Goal: Task Accomplishment & Management: Use online tool/utility

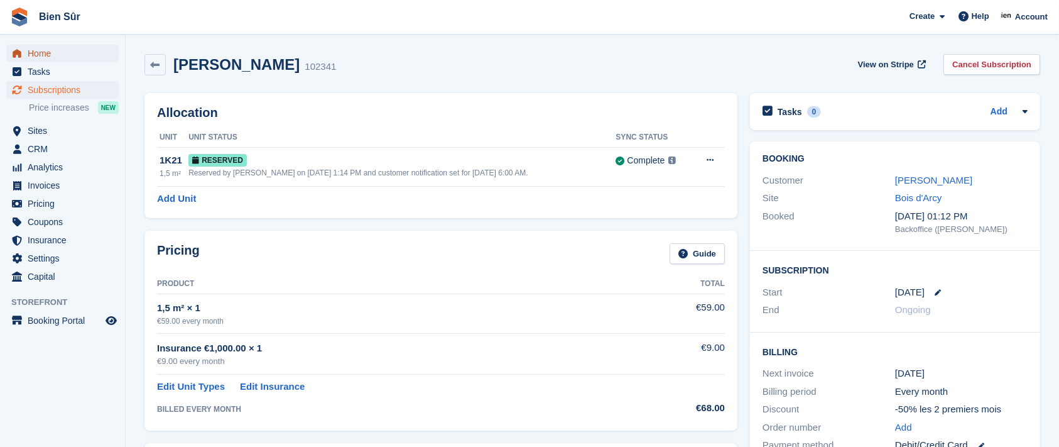
click at [48, 53] on span "Home" at bounding box center [65, 54] width 75 height 18
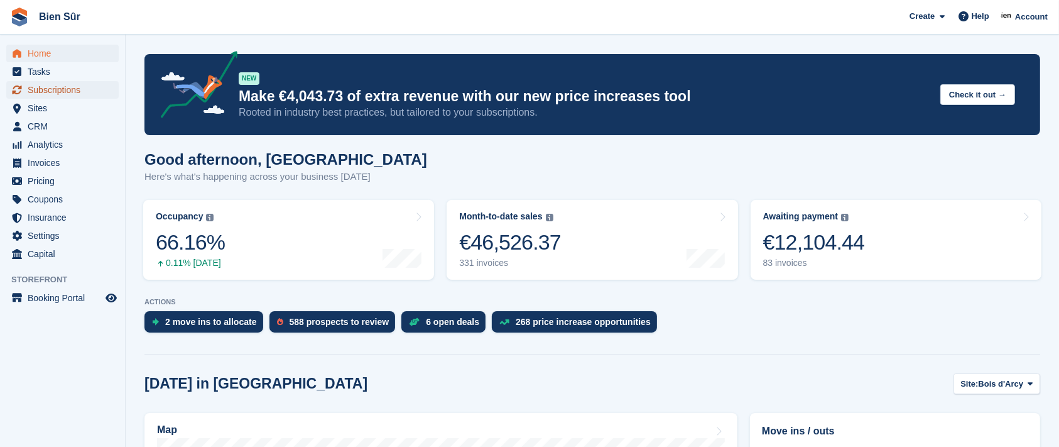
click at [52, 88] on span "Subscriptions" at bounding box center [65, 90] width 75 height 18
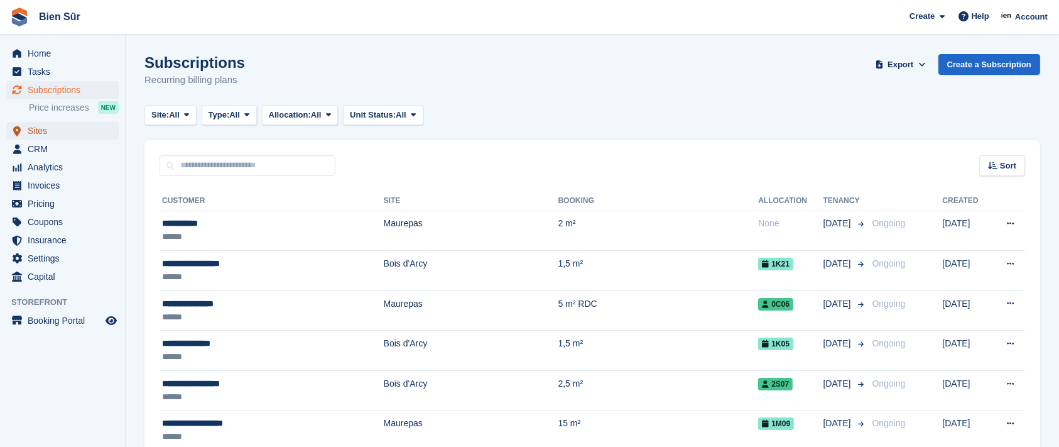
click at [37, 128] on span "Sites" at bounding box center [65, 131] width 75 height 18
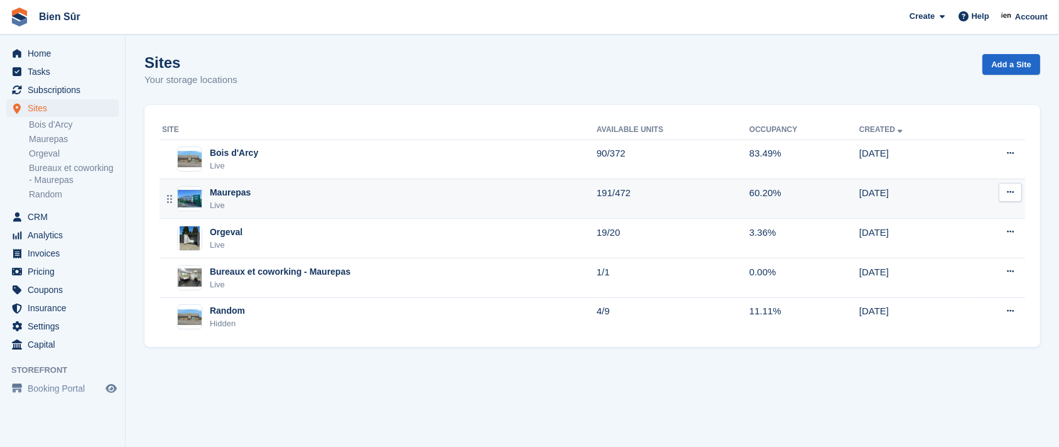
click at [375, 193] on div "Maurepas Live" at bounding box center [379, 199] width 435 height 26
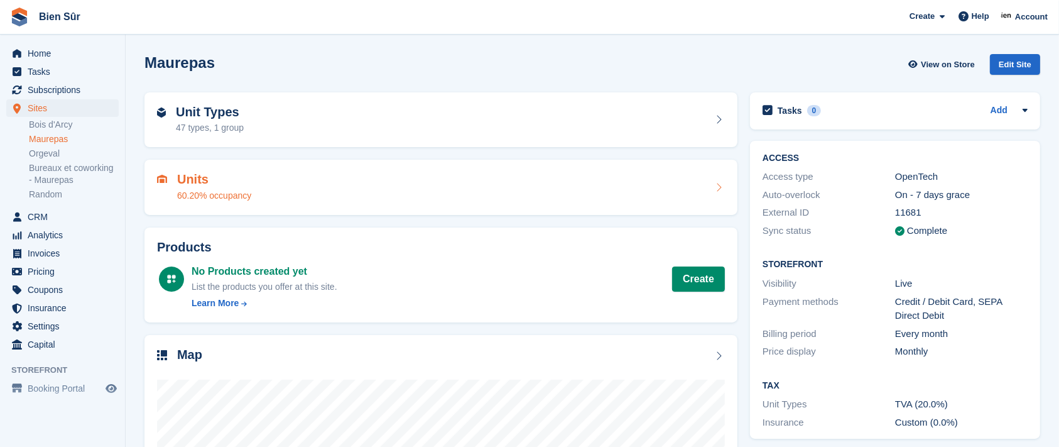
click at [629, 182] on div "Units 60.20% occupancy" at bounding box center [441, 187] width 568 height 30
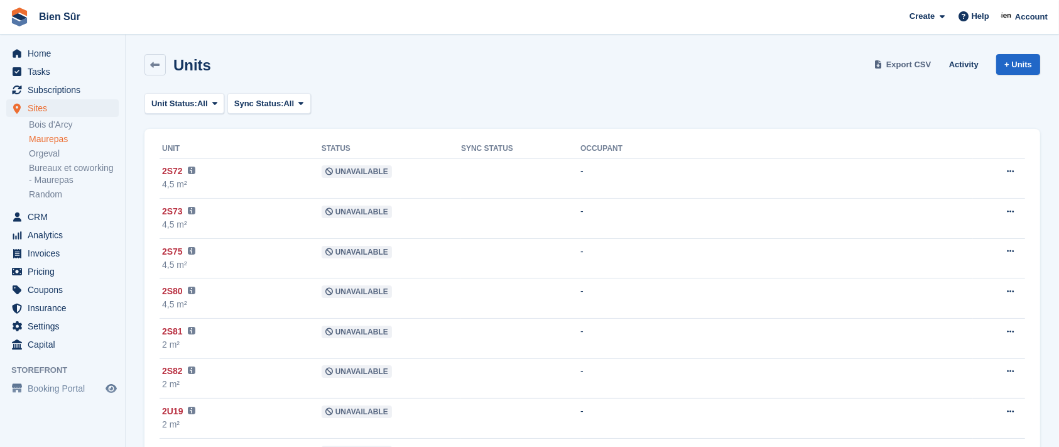
click at [908, 62] on span "Export CSV" at bounding box center [908, 64] width 45 height 13
click at [900, 65] on span "Export CSV" at bounding box center [908, 64] width 45 height 13
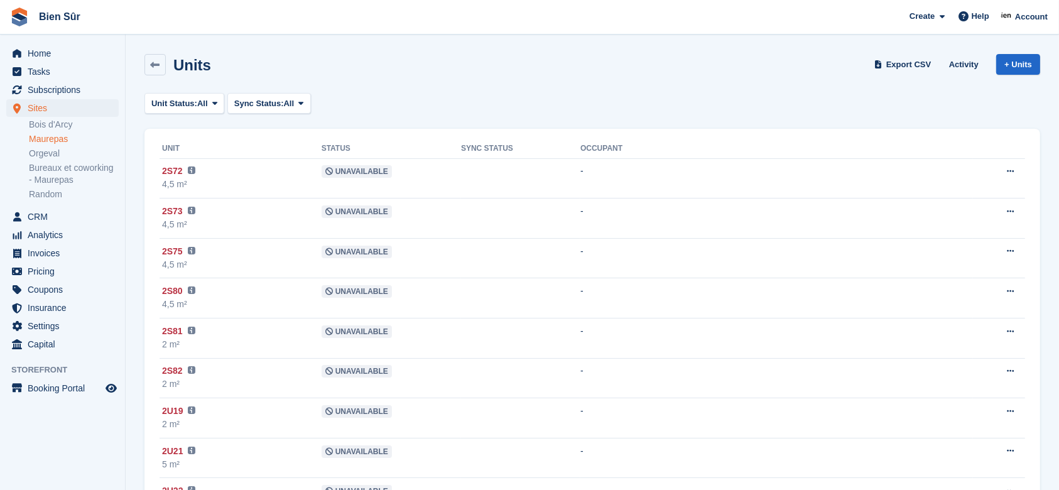
click at [52, 137] on link "Maurepas" at bounding box center [74, 139] width 90 height 12
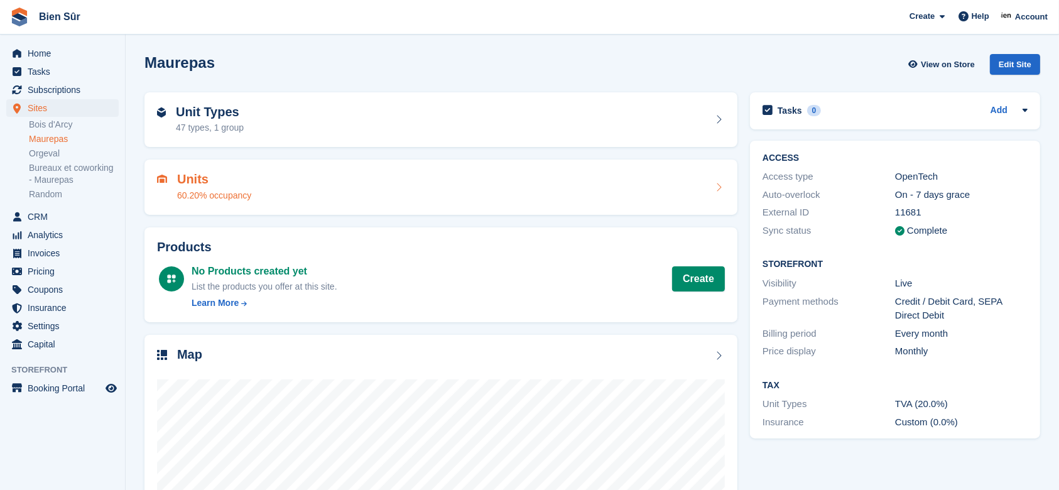
click at [309, 185] on div "Units 60.20% occupancy" at bounding box center [441, 187] width 568 height 30
